Goal: Task Accomplishment & Management: Complete application form

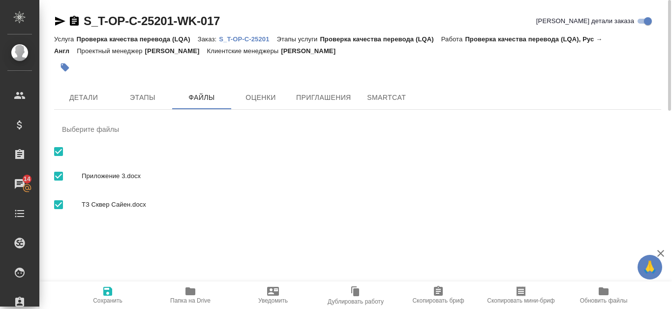
click at [228, 38] on p "S_T-OP-C-25201" at bounding box center [248, 38] width 58 height 7
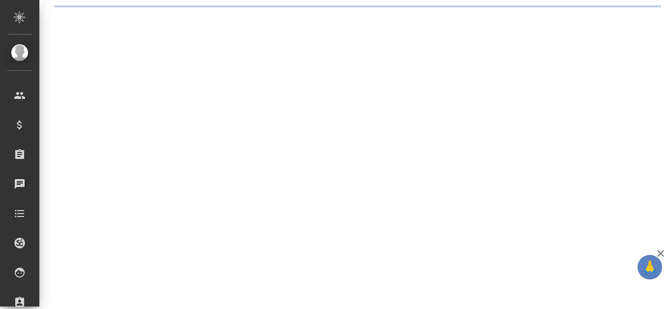
select select "RU"
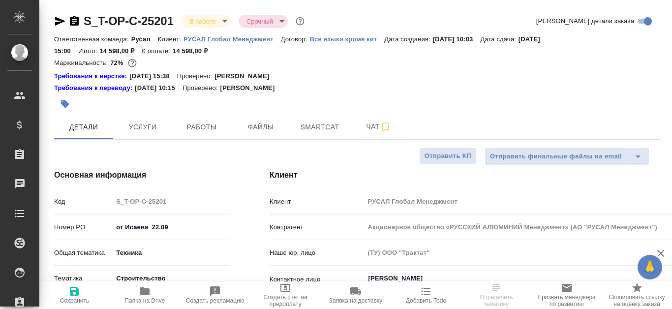
type textarea "x"
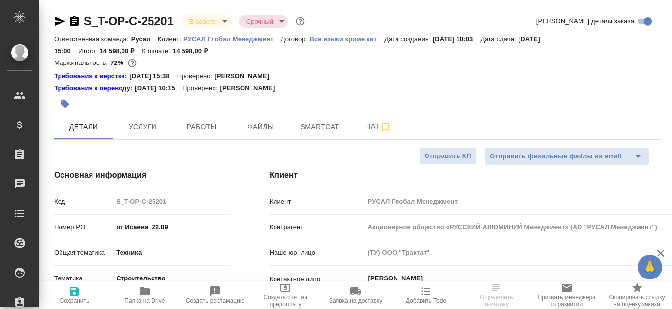
type textarea "x"
type input "[PERSON_NAME]"
click at [62, 20] on icon "button" at bounding box center [60, 21] width 10 height 9
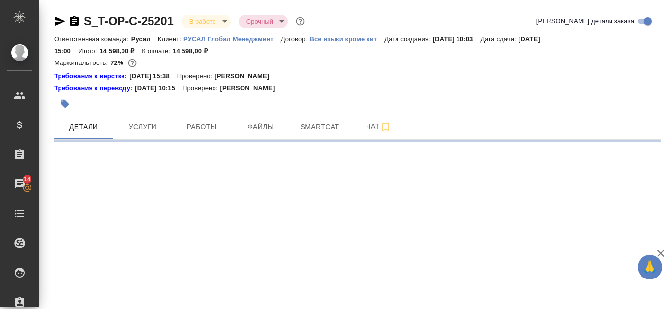
select select "RU"
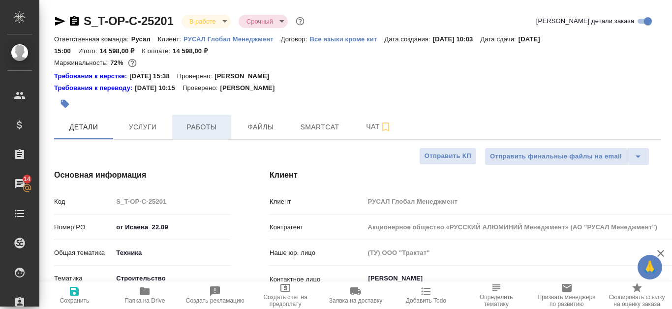
type textarea "x"
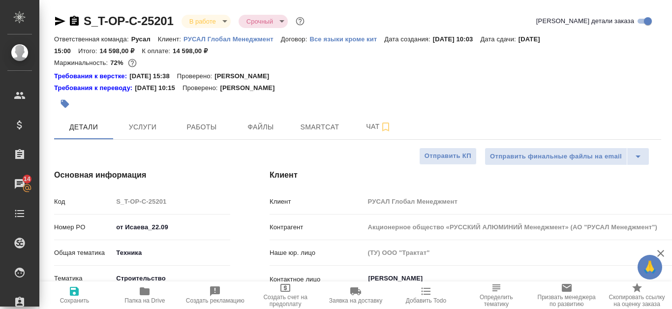
type textarea "x"
